Goal: Navigation & Orientation: Find specific page/section

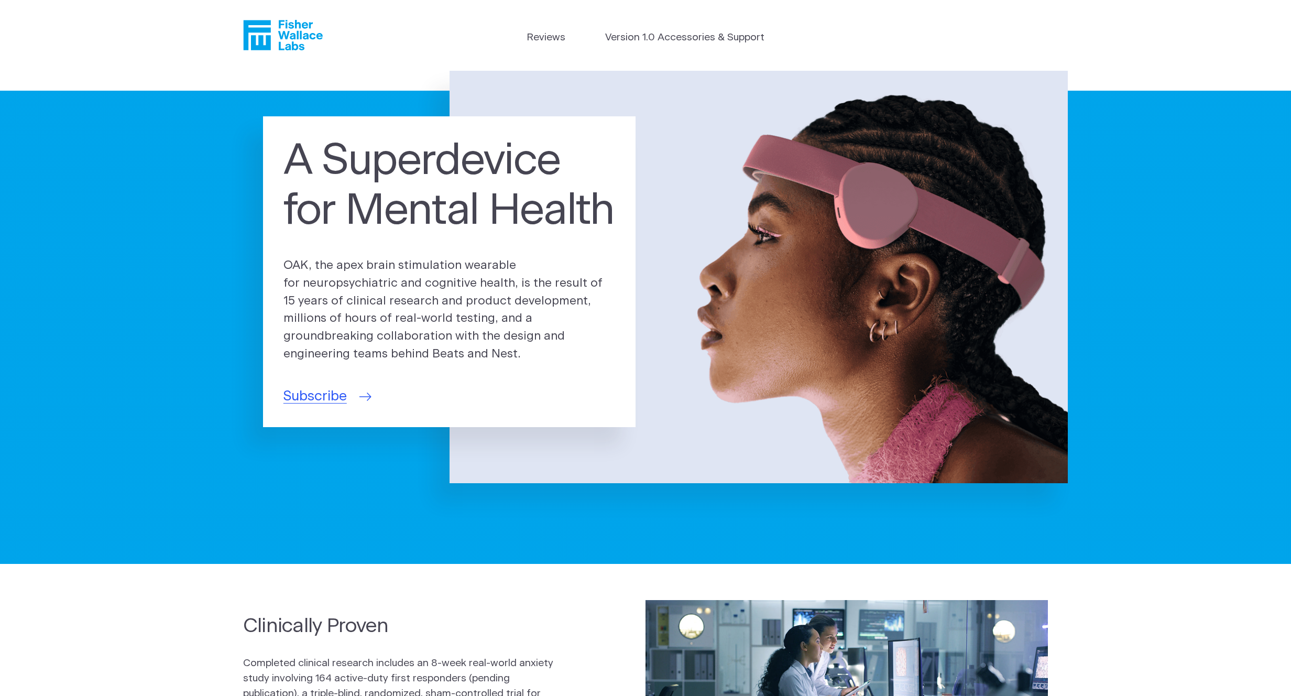
click at [335, 404] on span "Subscribe" at bounding box center [314, 396] width 63 height 20
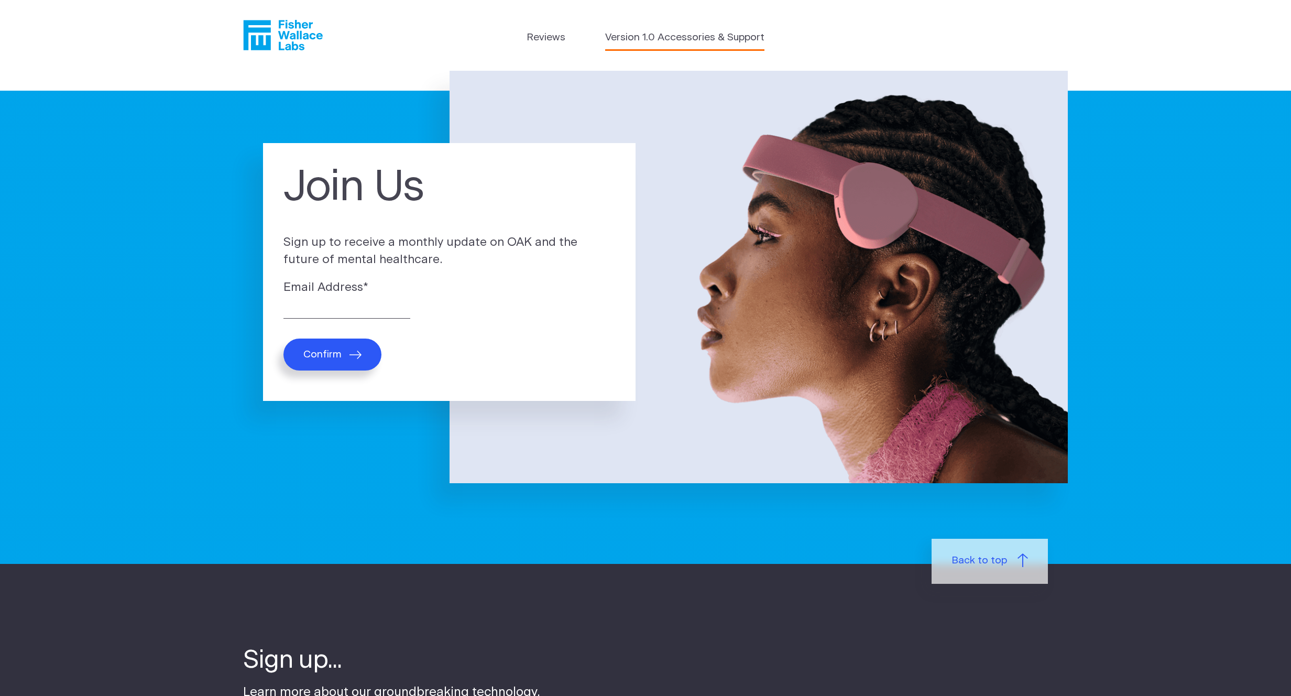
click at [751, 43] on link "Version 1.0 Accessories & Support" at bounding box center [684, 37] width 159 height 15
